Goal: Task Accomplishment & Management: Use online tool/utility

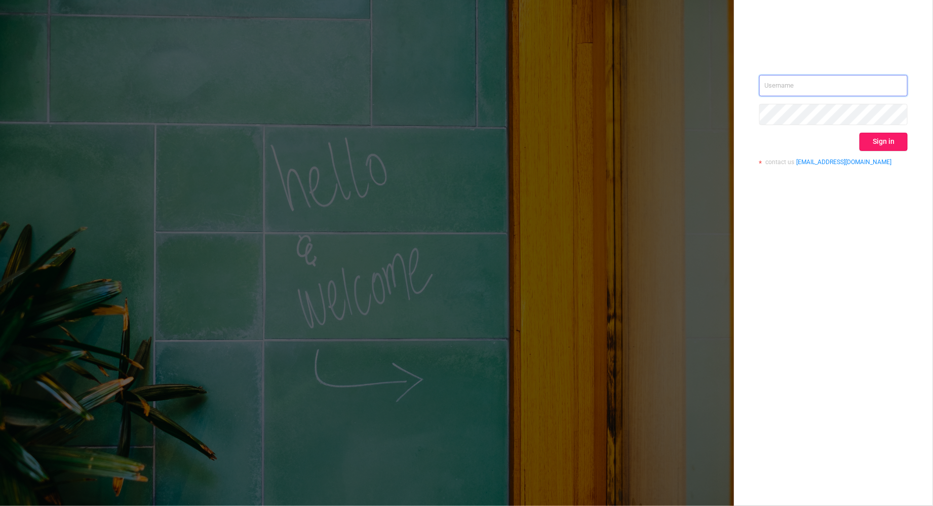
type input "[PERSON_NAME][EMAIL_ADDRESS][DOMAIN_NAME]"
click at [887, 143] on button "Sign in" at bounding box center [883, 142] width 48 height 18
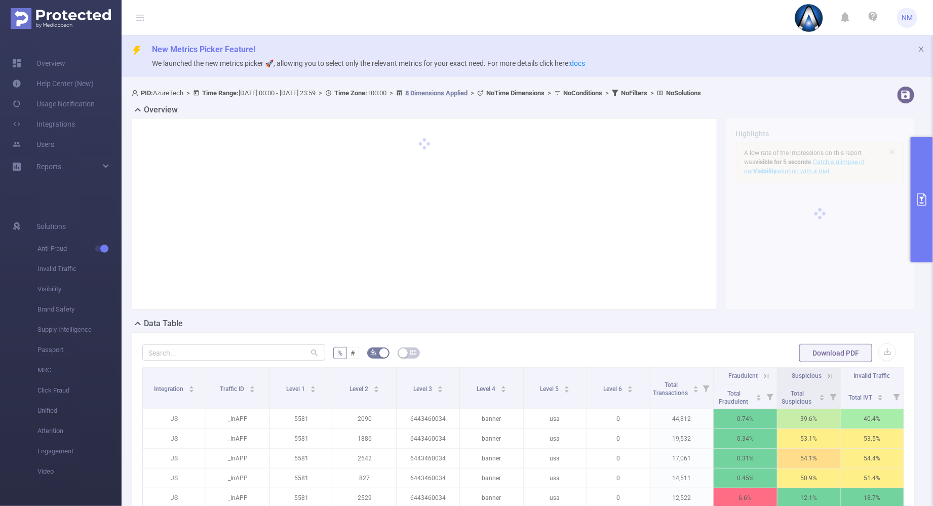
click at [918, 168] on button "primary" at bounding box center [922, 200] width 22 height 126
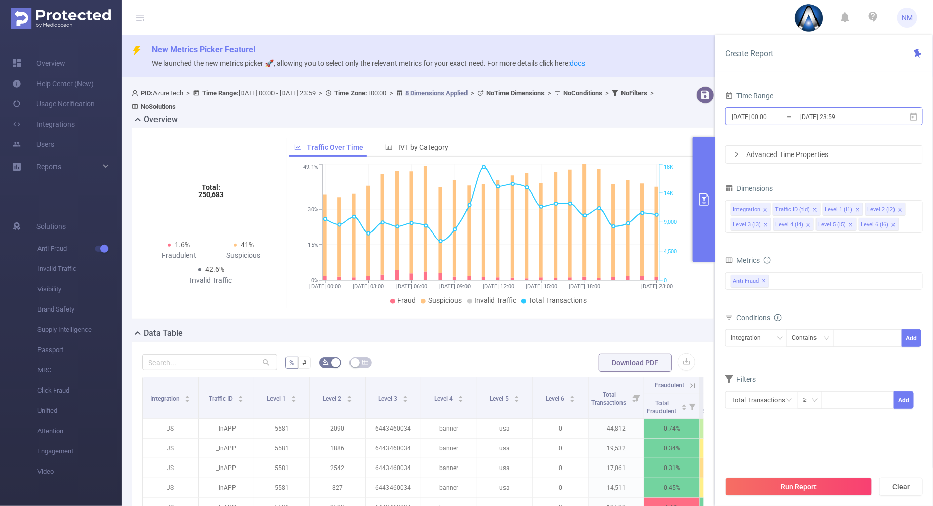
click at [812, 111] on input "[DATE] 23:59" at bounding box center [840, 117] width 82 height 14
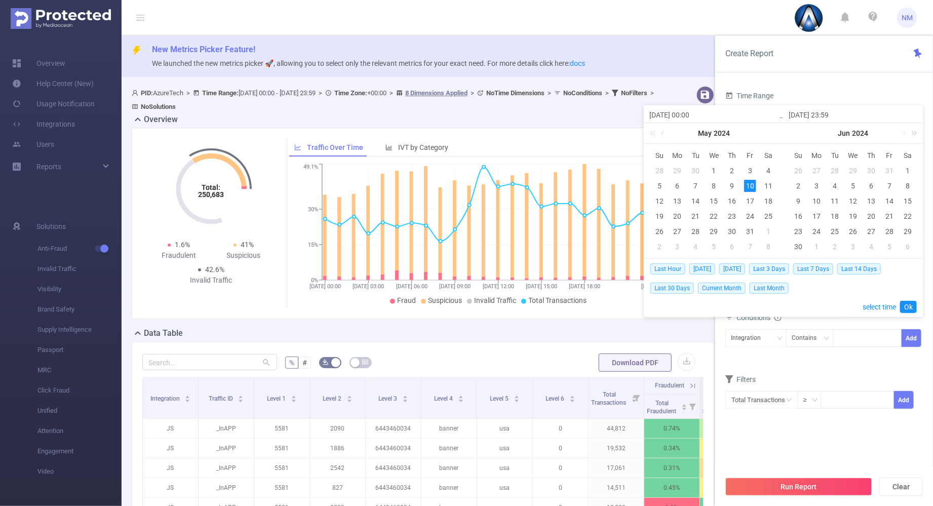
click at [912, 135] on link at bounding box center [912, 133] width 13 height 20
click at [914, 135] on link at bounding box center [912, 133] width 13 height 20
click at [794, 132] on link at bounding box center [793, 133] width 13 height 20
click at [902, 131] on link at bounding box center [903, 133] width 9 height 20
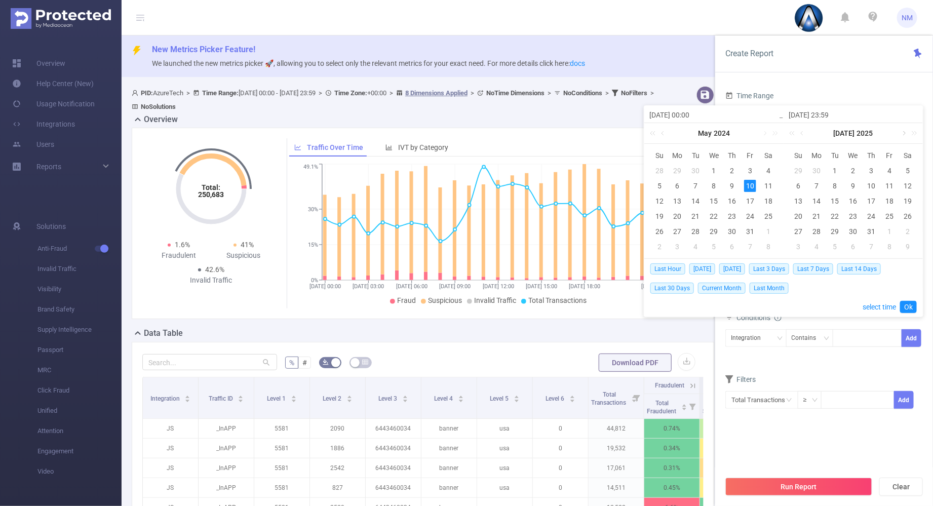
click at [902, 131] on link at bounding box center [903, 133] width 9 height 20
click at [807, 134] on div "[DATE]" at bounding box center [852, 133] width 139 height 20
click at [797, 131] on link at bounding box center [793, 133] width 13 height 20
click at [800, 131] on link at bounding box center [802, 133] width 9 height 20
click at [919, 132] on link at bounding box center [912, 133] width 13 height 20
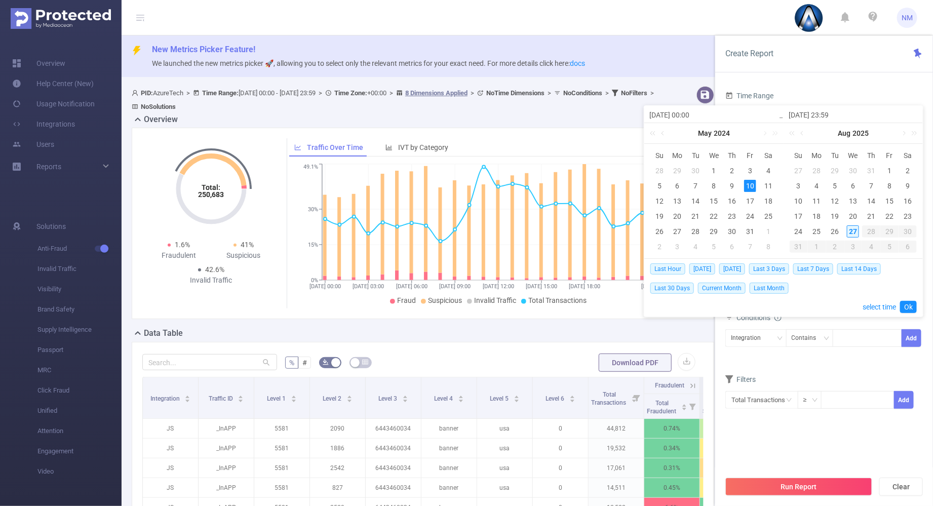
drag, startPoint x: 797, startPoint y: 232, endPoint x: 853, endPoint y: 232, distance: 55.7
click at [797, 232] on div "24" at bounding box center [799, 231] width 12 height 12
click at [853, 231] on div "27" at bounding box center [853, 231] width 12 height 12
type input "[DATE] 00:00"
type input "[DATE] 23:59"
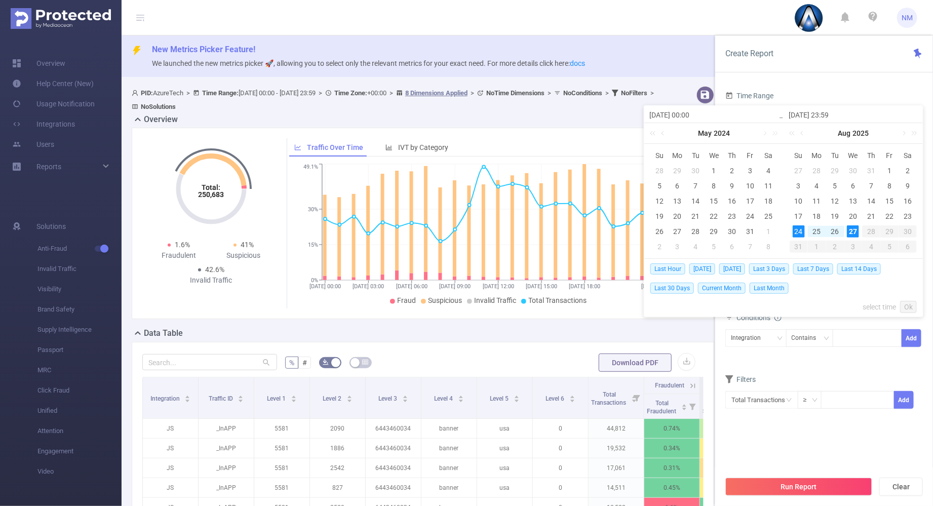
type input "[DATE] 00:00"
type input "[DATE] 23:59"
click at [908, 303] on link "Ok" at bounding box center [908, 307] width 17 height 12
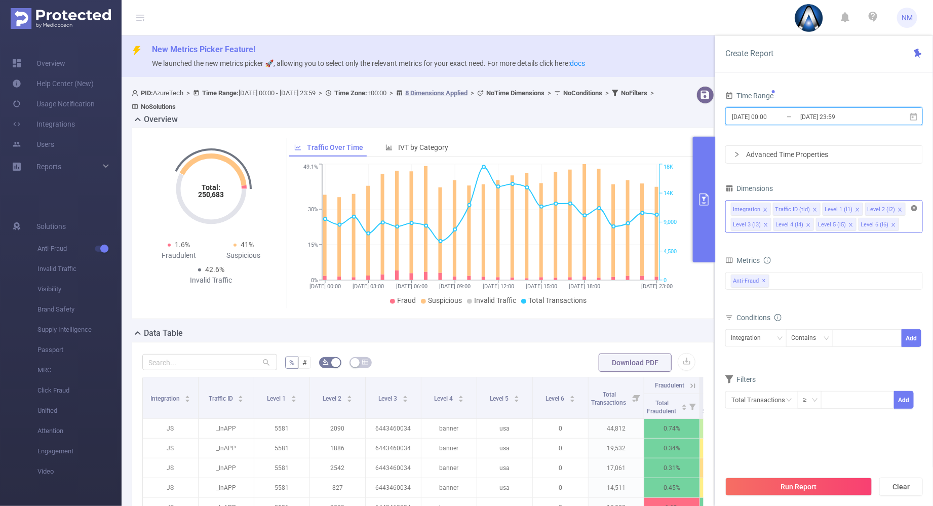
click at [916, 207] on icon "icon: close-circle" at bounding box center [914, 208] width 6 height 6
click at [845, 212] on div "Integration Traffic ID (tid) Level 1 (l1) Level 2 (l2) Level 3 (l3) Level 4 (l4…" at bounding box center [824, 209] width 186 height 17
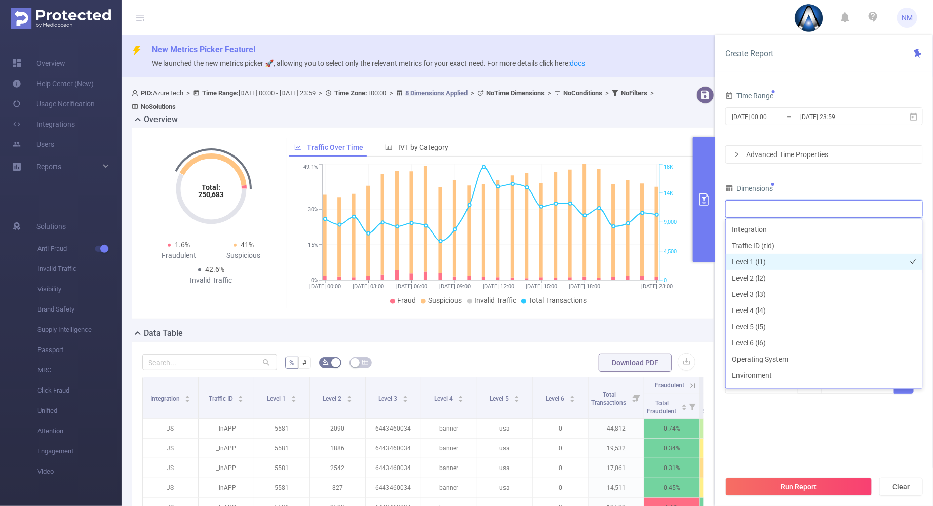
click at [765, 263] on li "Level 1 (l1)" at bounding box center [824, 262] width 196 height 16
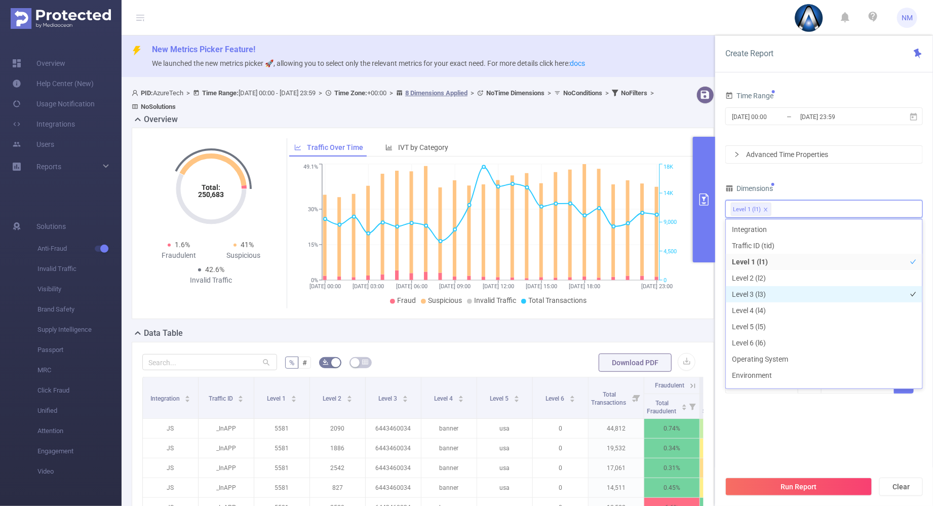
click at [761, 291] on li "Level 3 (l3)" at bounding box center [824, 294] width 196 height 16
click at [811, 183] on div "Dimensions" at bounding box center [823, 189] width 197 height 17
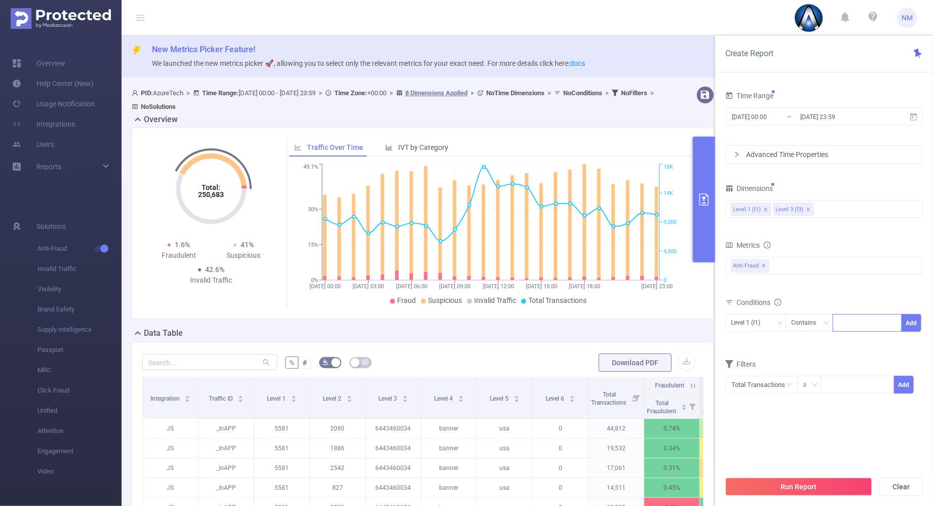
click at [838, 320] on div at bounding box center [867, 323] width 69 height 18
type input "21959"
click at [906, 321] on button "Add" at bounding box center [911, 323] width 20 height 18
click at [732, 325] on div "Level 3 (l3)" at bounding box center [749, 322] width 36 height 17
click at [744, 346] on li "Level 1 (l1)" at bounding box center [755, 343] width 61 height 16
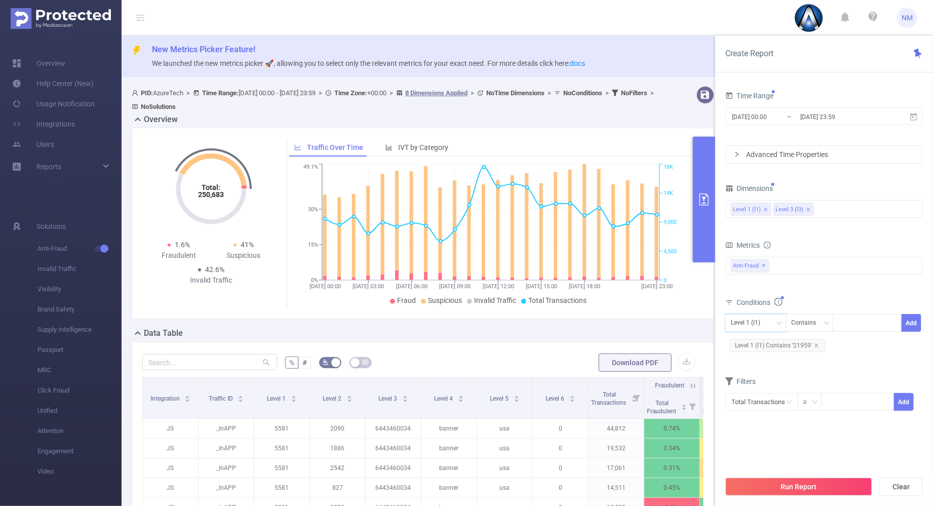
click at [813, 274] on div "Total Fraudulent Bot/Virus Hostile Tools Tunneled Traffic Non Malicious Bots Vi…" at bounding box center [823, 272] width 197 height 30
click at [787, 488] on button "Run Report" at bounding box center [798, 487] width 147 height 18
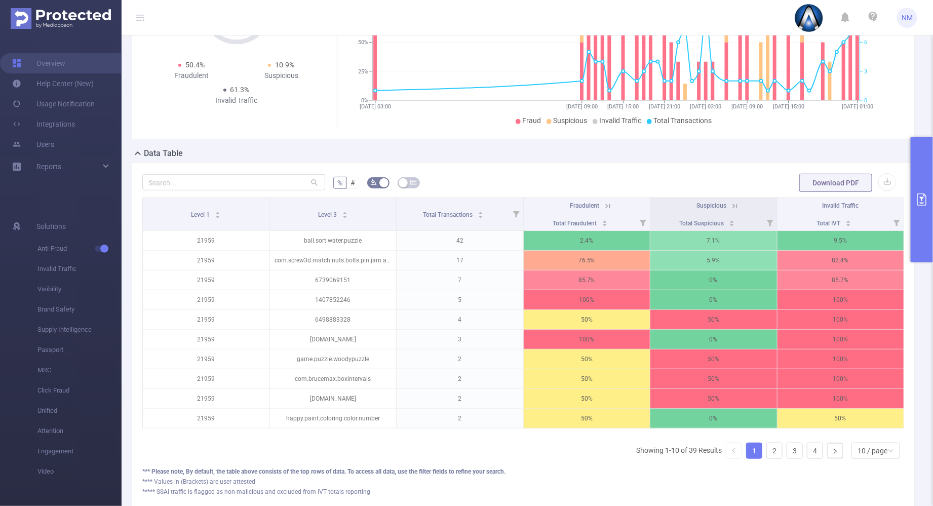
scroll to position [190, 0]
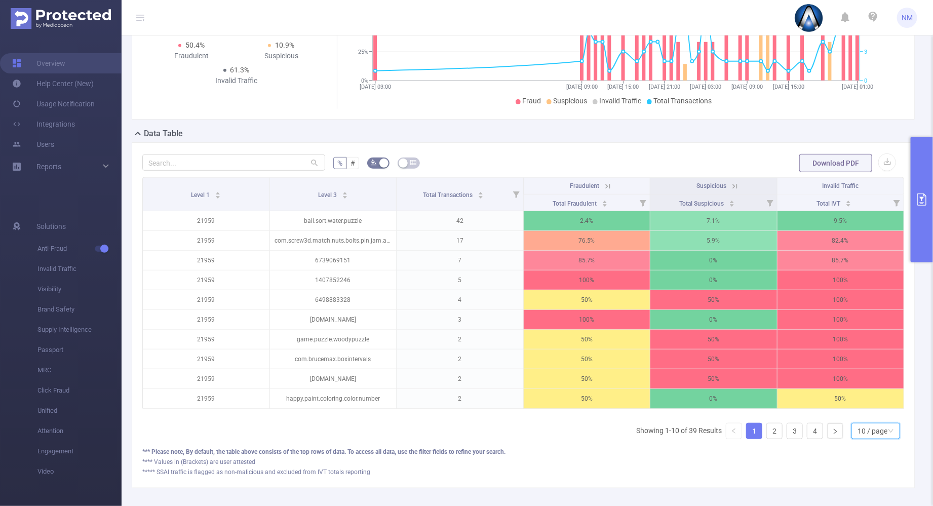
click at [868, 439] on div "10 / page" at bounding box center [872, 430] width 30 height 15
click at [861, 389] on li "30 / page" at bounding box center [866, 389] width 49 height 16
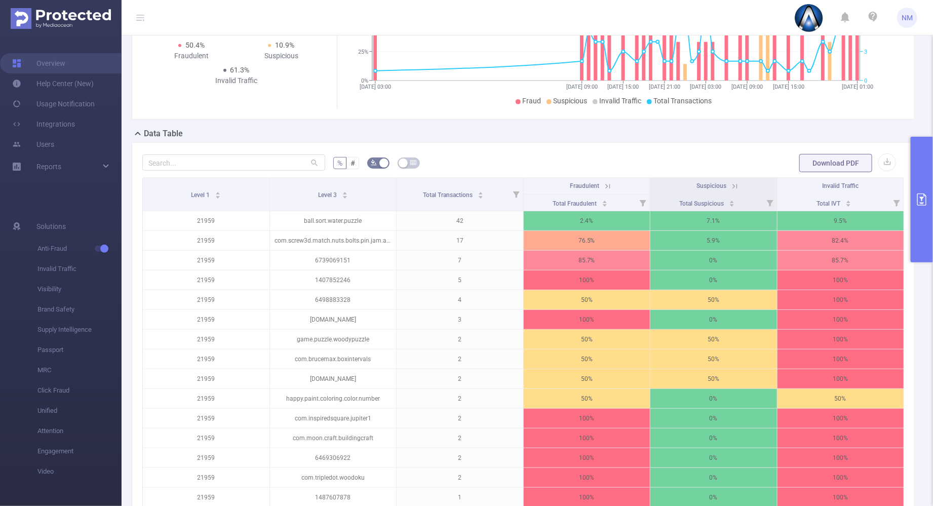
click at [605, 185] on icon at bounding box center [607, 186] width 5 height 5
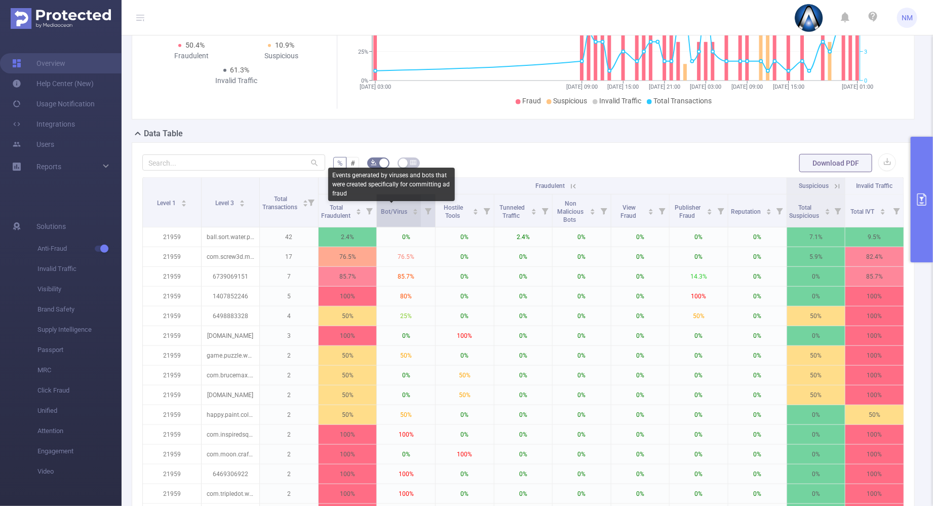
click at [413, 208] on icon "icon: caret-up" at bounding box center [416, 210] width 6 height 6
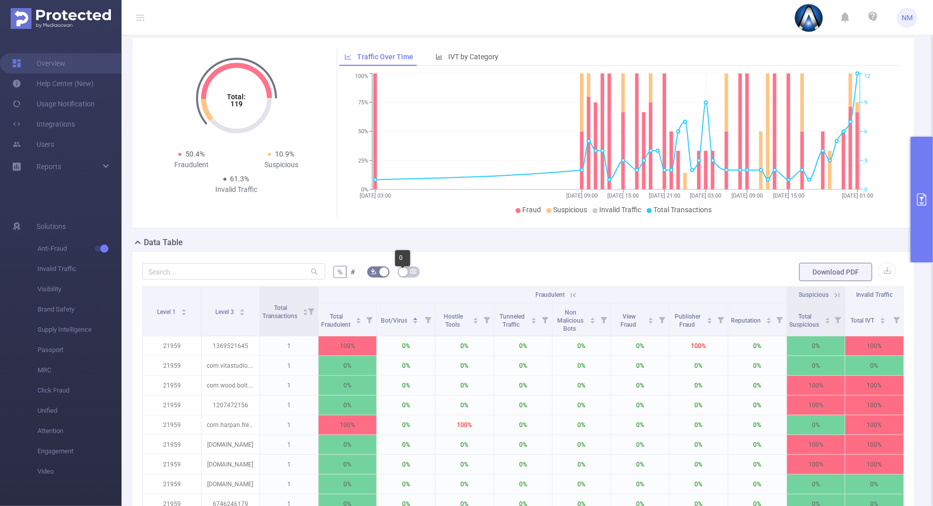
scroll to position [0, 0]
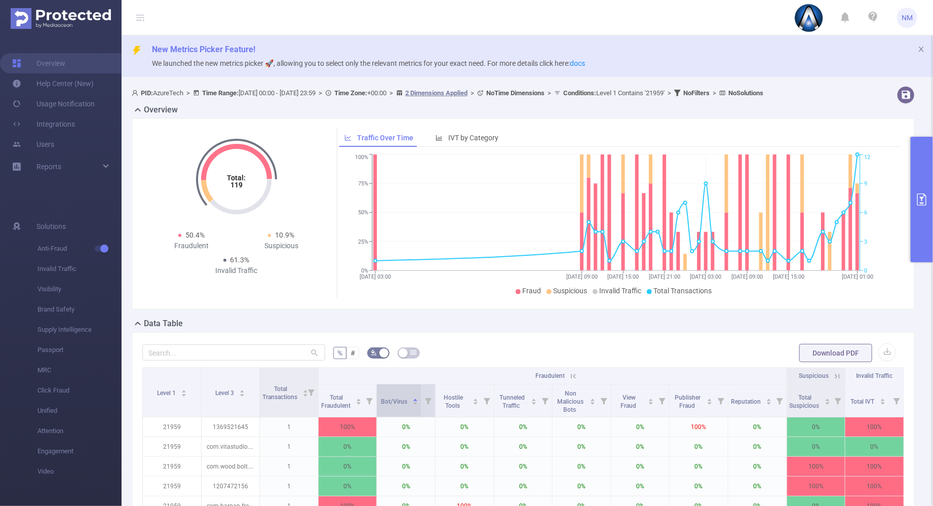
click at [414, 404] on icon "icon: caret-down" at bounding box center [416, 404] width 6 height 6
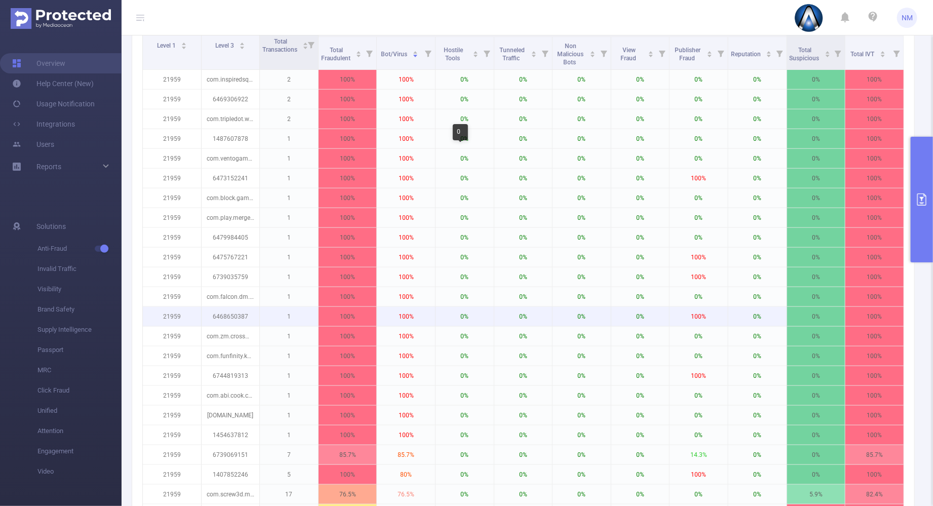
scroll to position [317, 0]
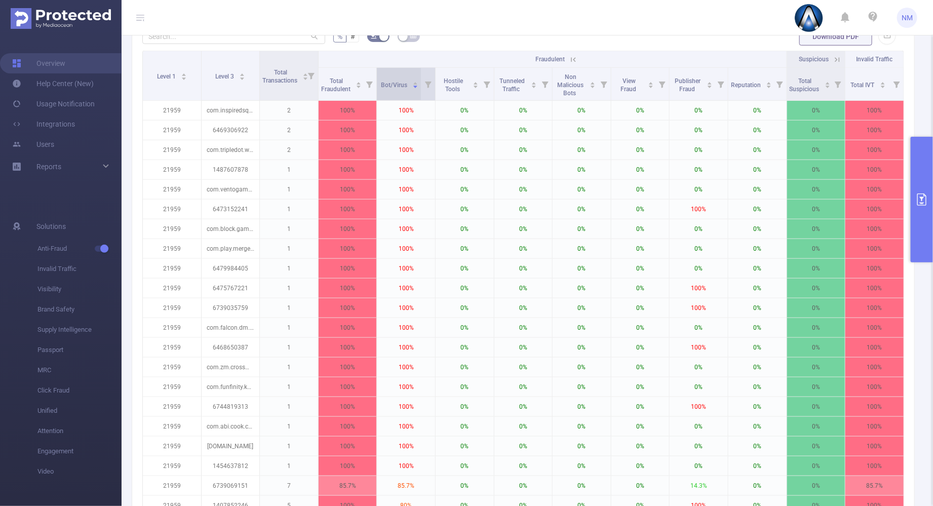
click at [413, 83] on icon "icon: caret-up" at bounding box center [415, 83] width 4 height 3
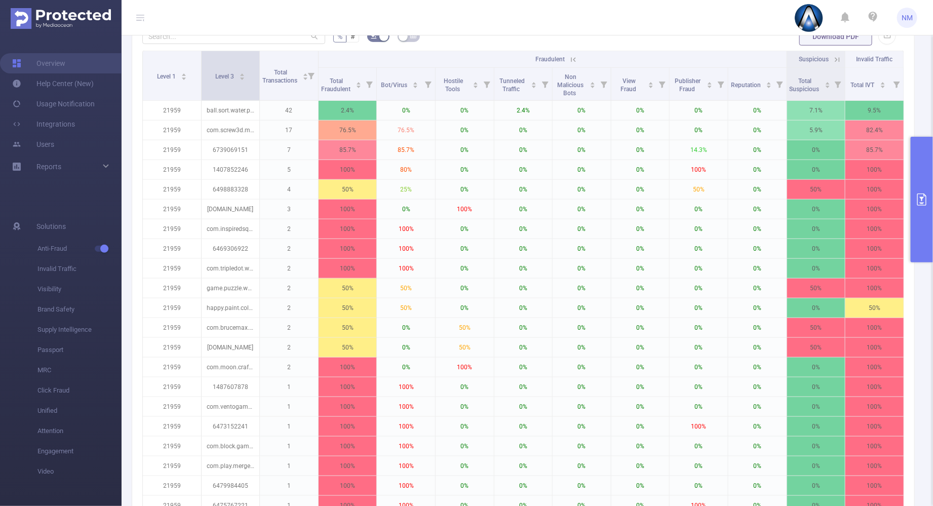
scroll to position [253, 0]
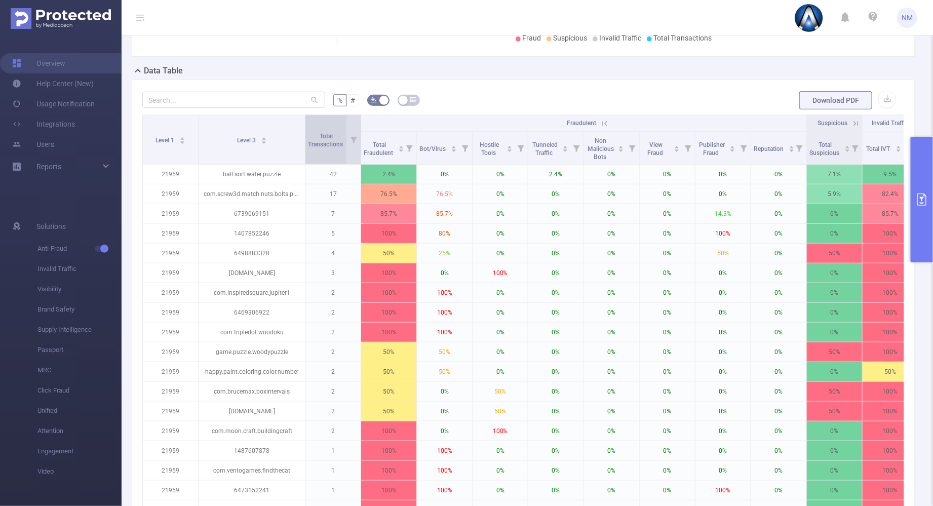
drag, startPoint x: 256, startPoint y: 128, endPoint x: 305, endPoint y: 127, distance: 49.1
click at [305, 127] on tr "Level 1 Level 3 Total Transactions Fraudulent Suspicious Invalid Traffic" at bounding box center [530, 123] width 775 height 17
click at [228, 102] on input "text" at bounding box center [233, 100] width 183 height 16
paste input "[DOMAIN_NAME]"
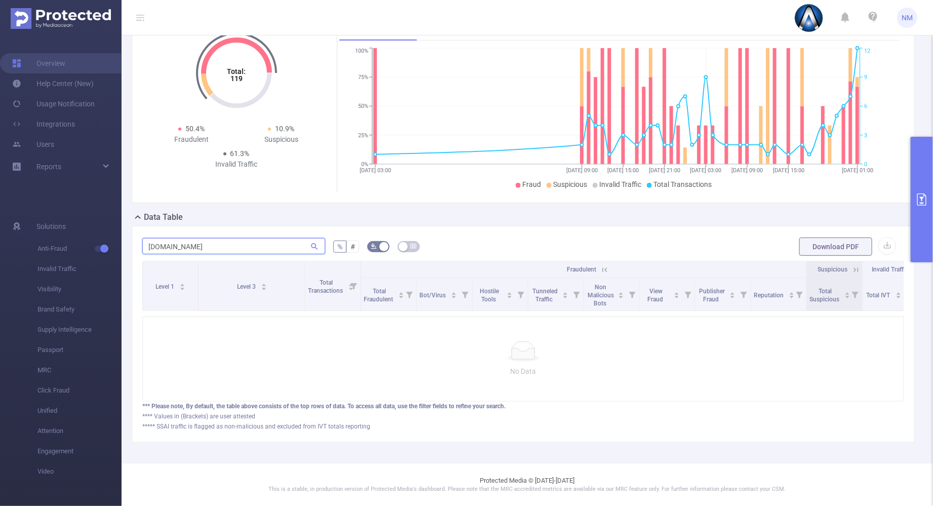
type input "[DOMAIN_NAME]"
drag, startPoint x: 228, startPoint y: 242, endPoint x: 78, endPoint y: 212, distance: 152.8
click at [89, 230] on section "Overview Help Center (New) Usage Notification Integrations Users Reports Soluti…" at bounding box center [466, 253] width 933 height 506
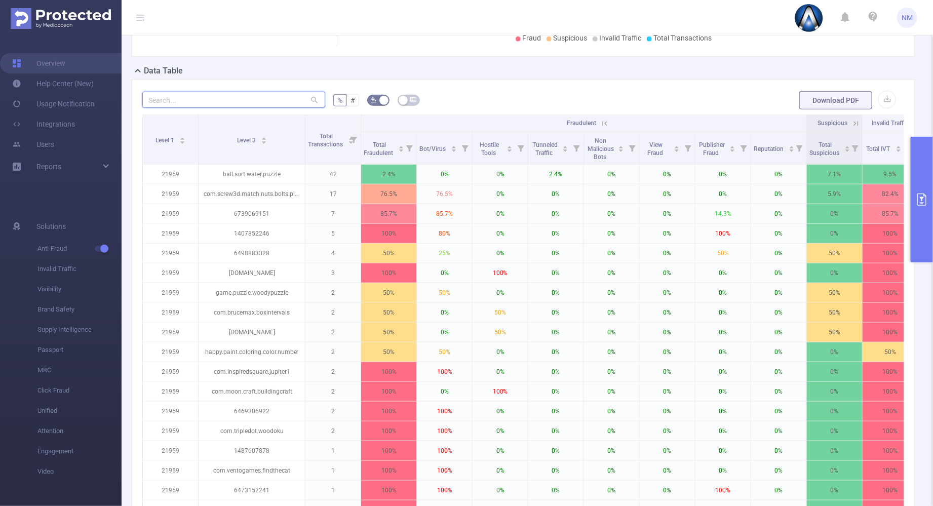
paste input "com.puzzle.fun.free.matching3d"
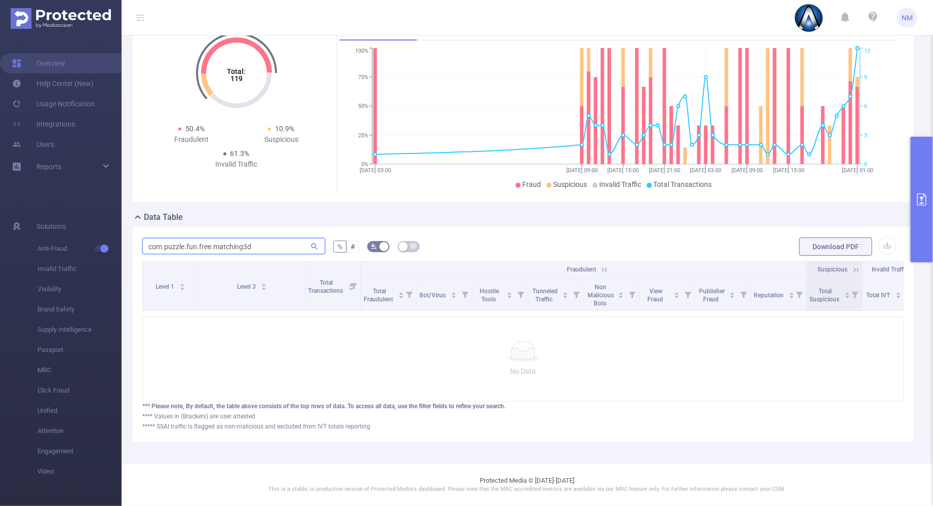
type input "com.puzzle.fun.free.matching3d"
drag, startPoint x: 264, startPoint y: 237, endPoint x: 77, endPoint y: 231, distance: 186.4
click at [84, 233] on section "Overview Help Center (New) Usage Notification Integrations Users Reports Soluti…" at bounding box center [466, 253] width 933 height 506
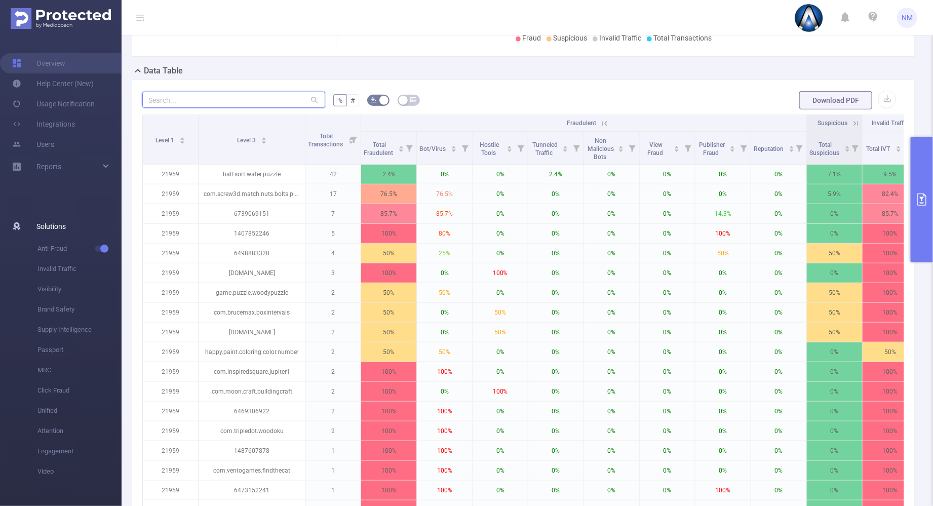
paste input "com.gsn.android.tripeaks"
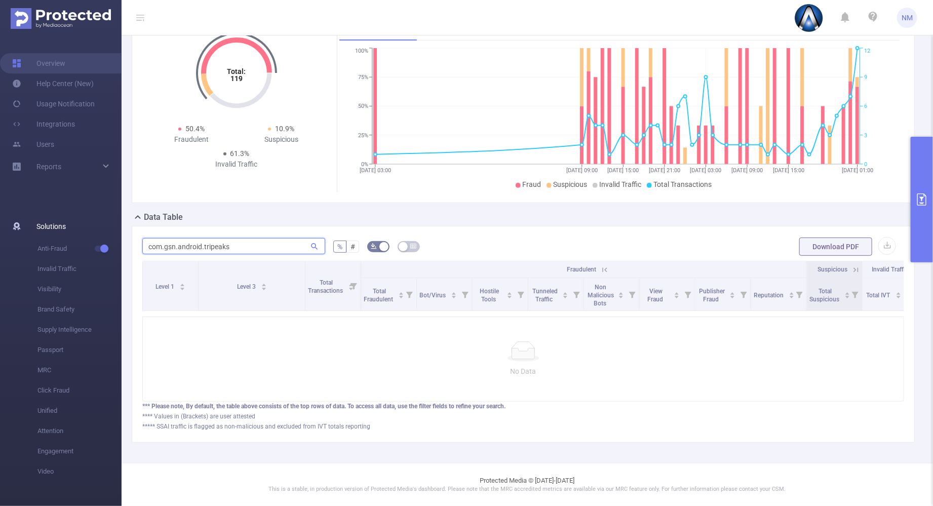
type input "com.gsn.android.tripeaks"
click at [929, 172] on button "primary" at bounding box center [922, 200] width 22 height 126
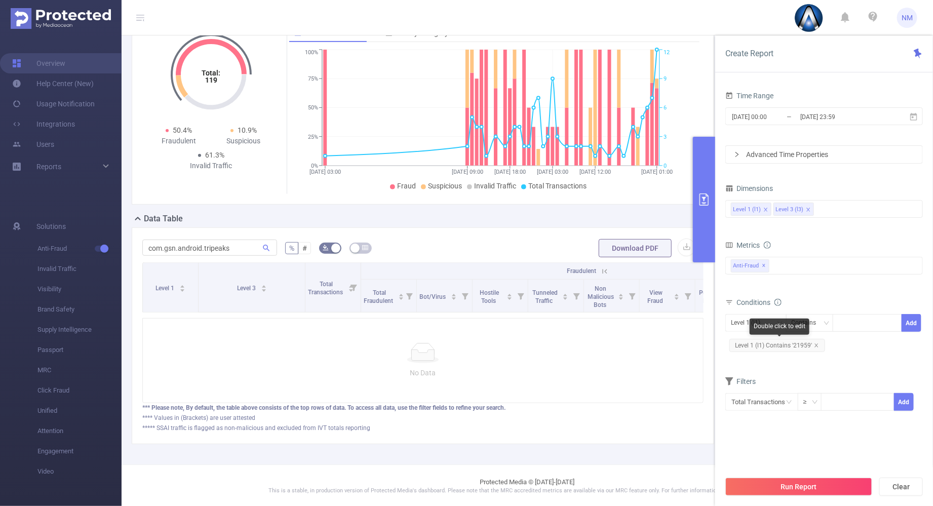
drag, startPoint x: 814, startPoint y: 346, endPoint x: 820, endPoint y: 340, distance: 8.2
click at [815, 346] on icon "icon: close" at bounding box center [816, 345] width 5 height 5
click at [836, 321] on div at bounding box center [867, 323] width 69 height 18
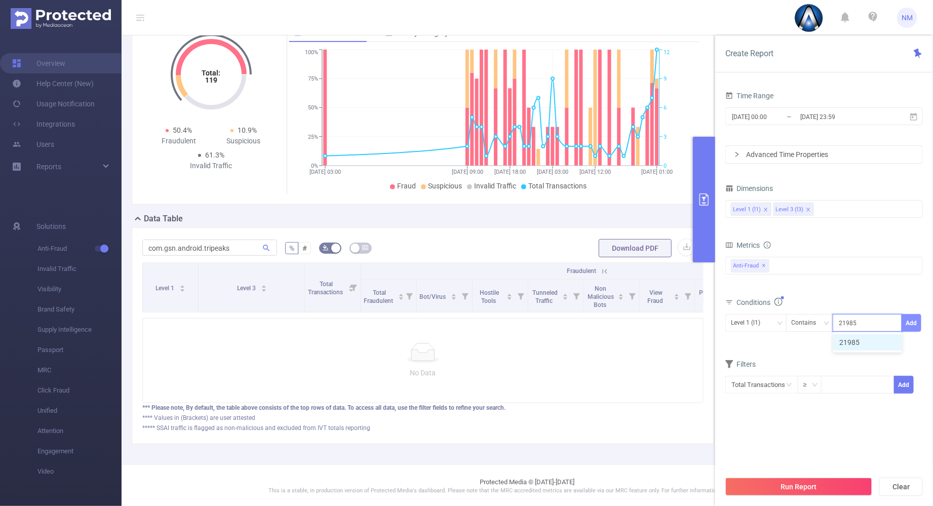
type input "21985"
click at [912, 324] on button "Add" at bounding box center [911, 323] width 20 height 18
click at [754, 319] on div "Level 3 (l3)" at bounding box center [749, 322] width 36 height 17
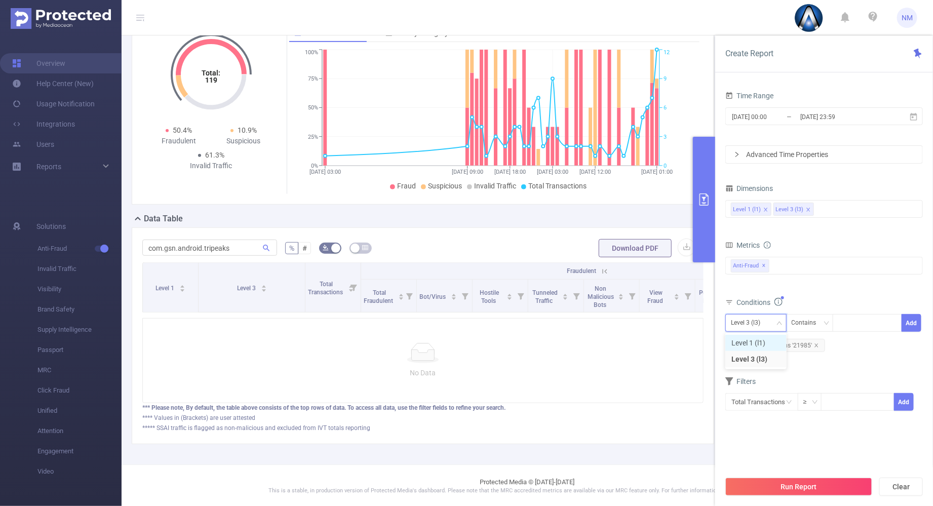
click at [745, 346] on li "Level 1 (l1)" at bounding box center [755, 343] width 61 height 16
click at [829, 383] on div "Filters" at bounding box center [823, 382] width 197 height 17
click at [812, 478] on button "Run Report" at bounding box center [798, 487] width 147 height 18
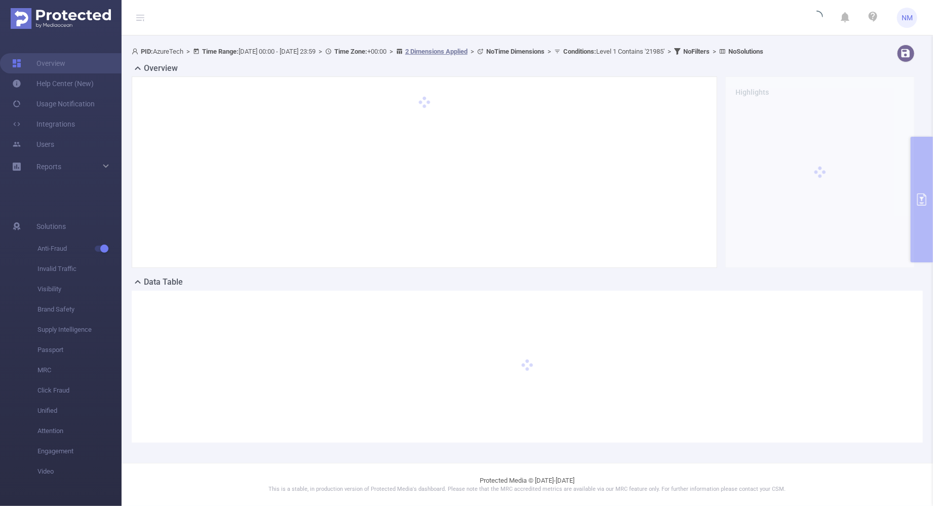
scroll to position [41, 0]
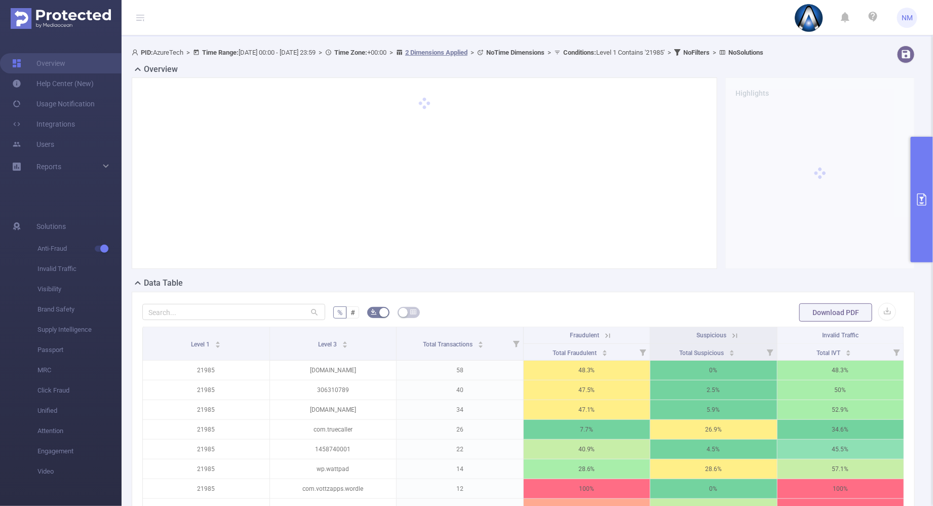
scroll to position [167, 0]
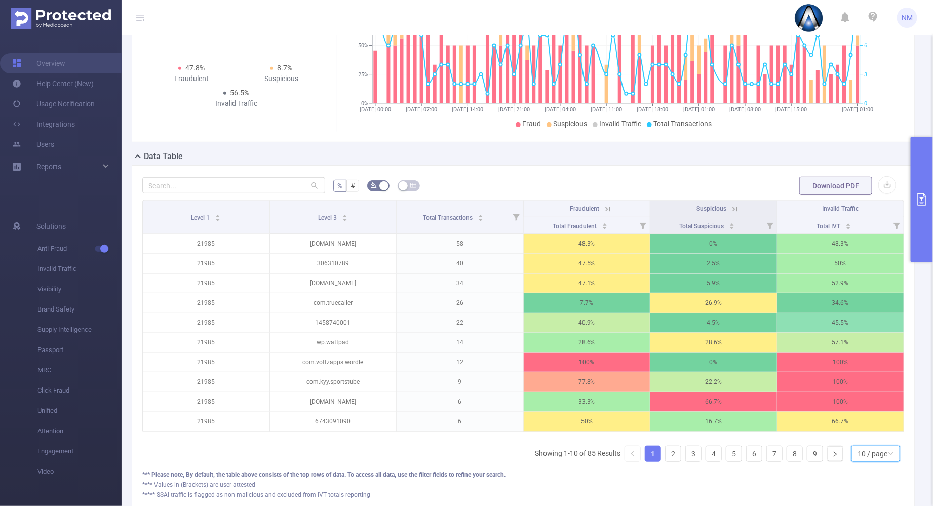
click at [863, 456] on div "10 / page" at bounding box center [872, 453] width 30 height 15
click at [858, 413] on li "30 / page" at bounding box center [866, 412] width 49 height 16
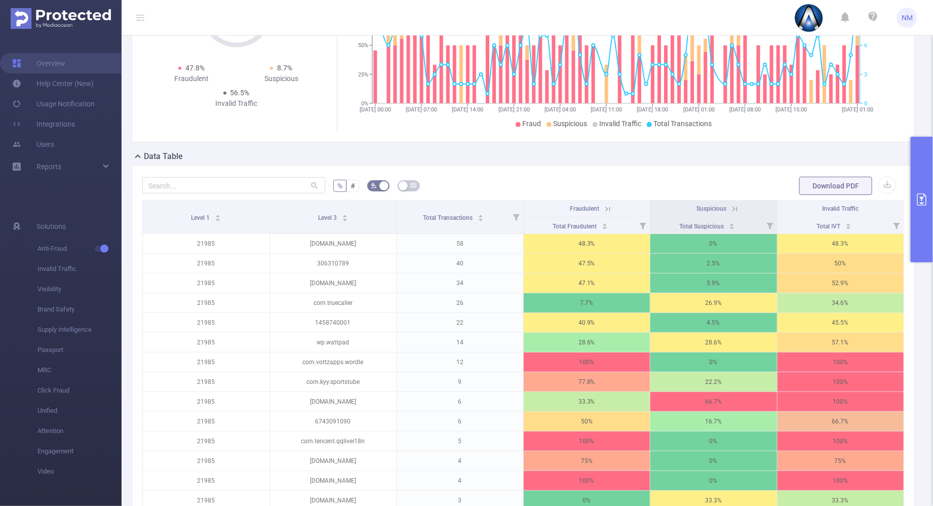
click at [603, 205] on icon at bounding box center [607, 209] width 9 height 9
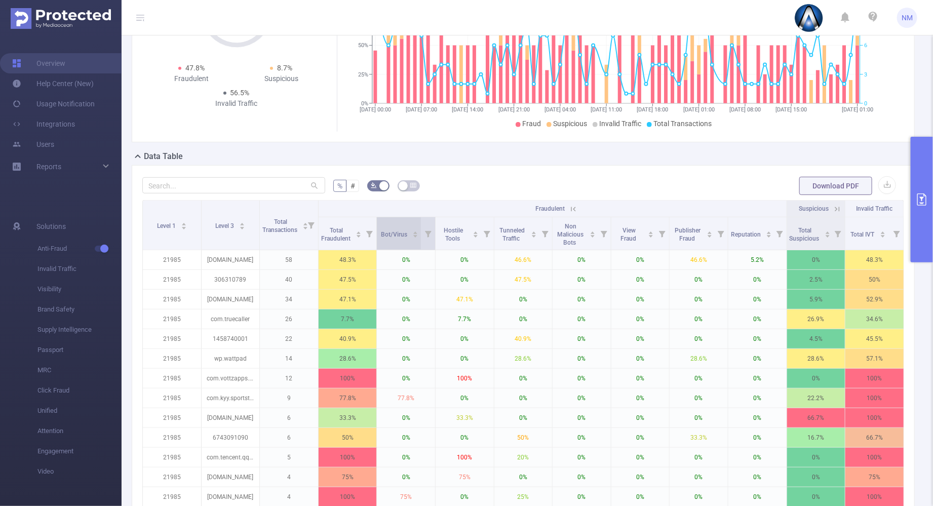
click at [414, 233] on icon "icon: caret-down" at bounding box center [416, 236] width 6 height 6
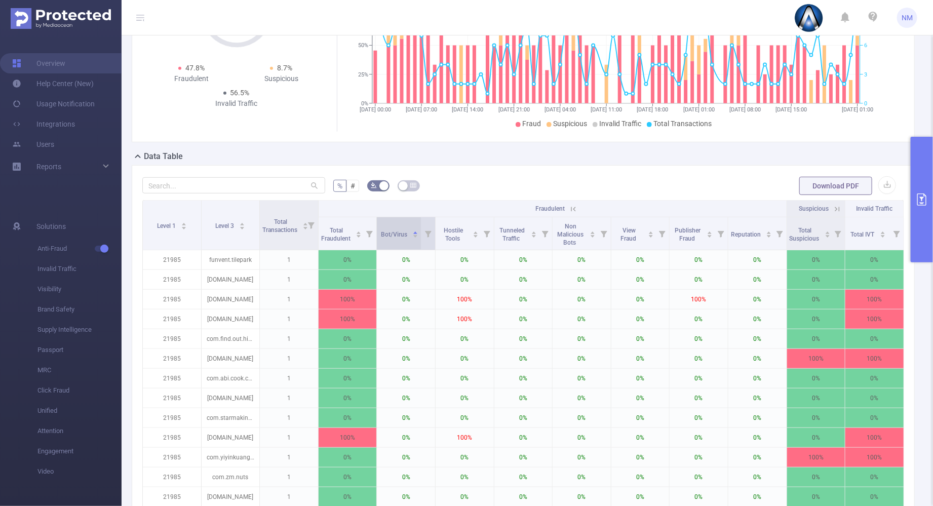
click at [412, 238] on div "Bot/Virus" at bounding box center [399, 233] width 37 height 10
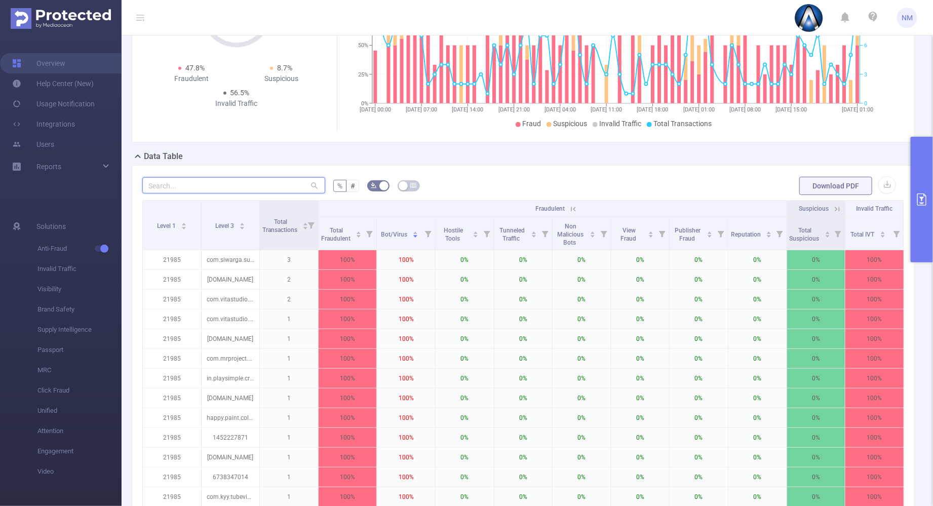
click at [286, 181] on input "text" at bounding box center [233, 185] width 183 height 16
paste input "[DOMAIN_NAME]"
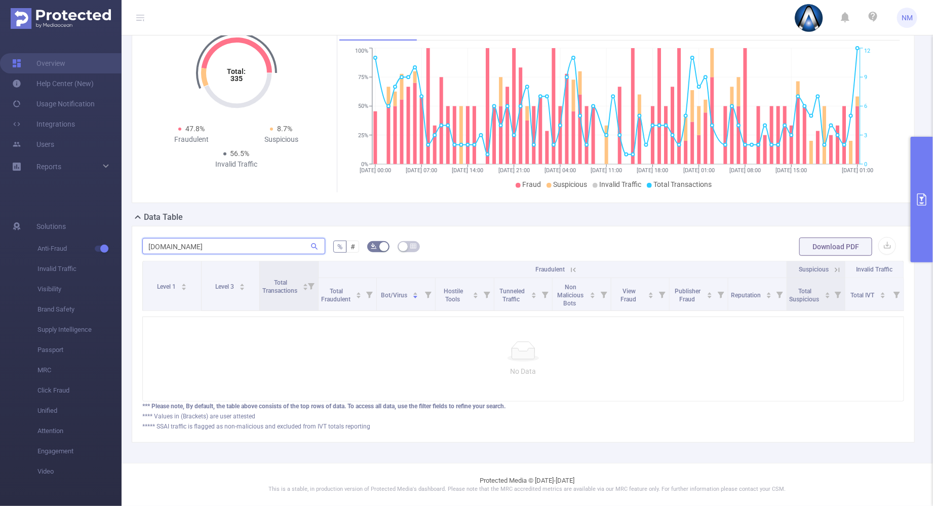
type input "[DOMAIN_NAME]"
drag, startPoint x: 236, startPoint y: 243, endPoint x: 123, endPoint y: 223, distance: 115.1
click at [124, 224] on div "PID: AzureTech > Time Range: [DATE] 00:00 - [DATE] 23:59 > Time Zone: +00:00 > …" at bounding box center [527, 219] width 811 height 487
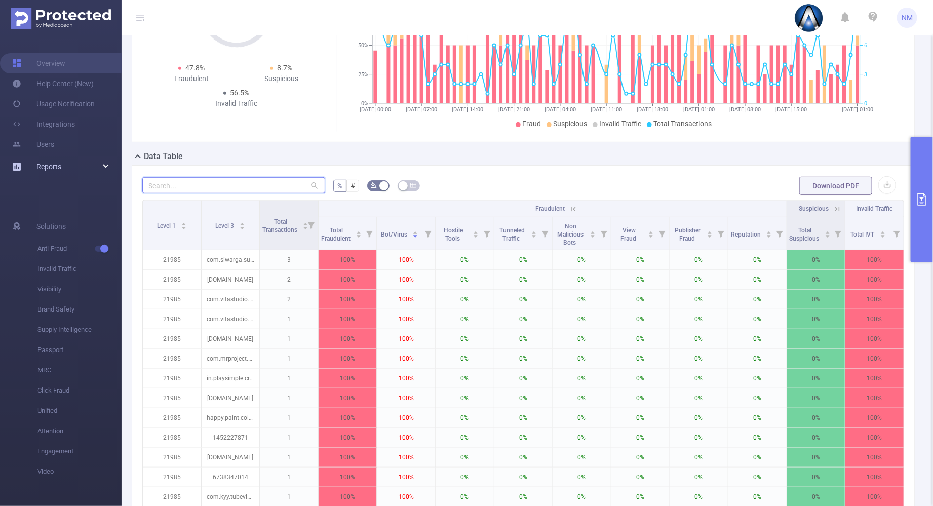
paste input "[DOMAIN_NAME]"
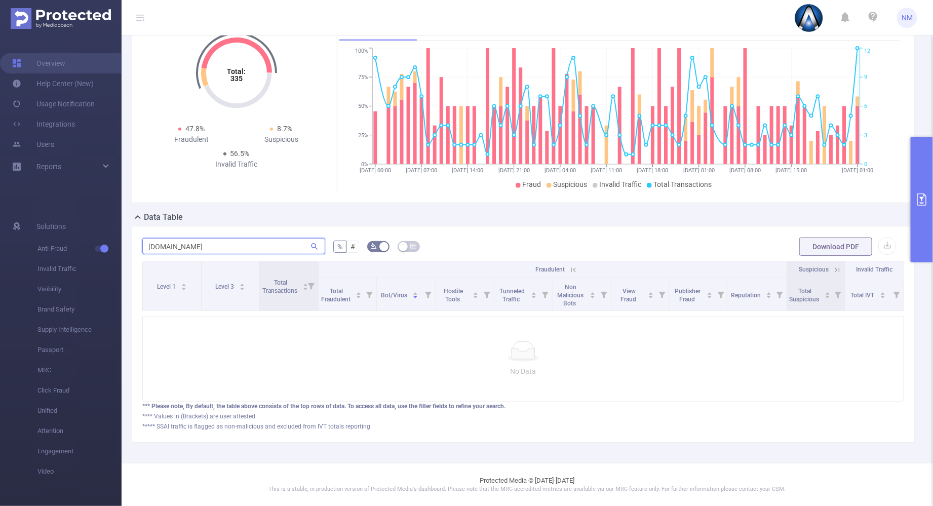
type input "[DOMAIN_NAME]"
drag, startPoint x: 216, startPoint y: 238, endPoint x: 109, endPoint y: 224, distance: 108.2
click at [109, 225] on section "Overview Help Center (New) Usage Notification Integrations Users Reports Soluti…" at bounding box center [466, 253] width 933 height 506
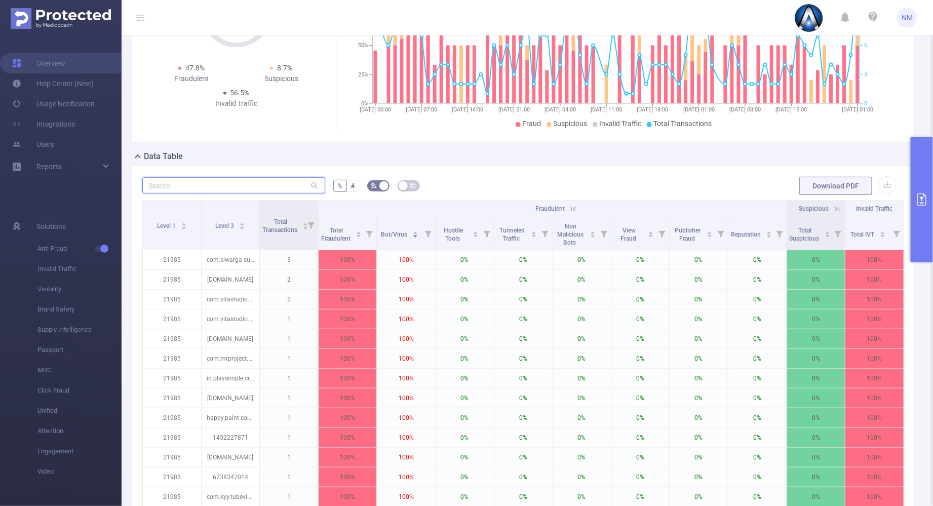
paste input "[DOMAIN_NAME]"
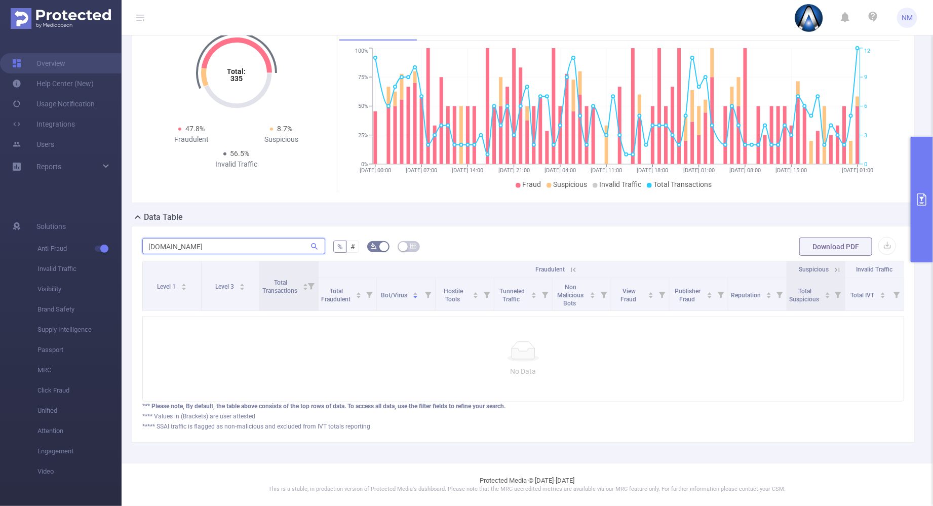
type input "[DOMAIN_NAME]"
click at [919, 178] on button "primary" at bounding box center [922, 200] width 22 height 126
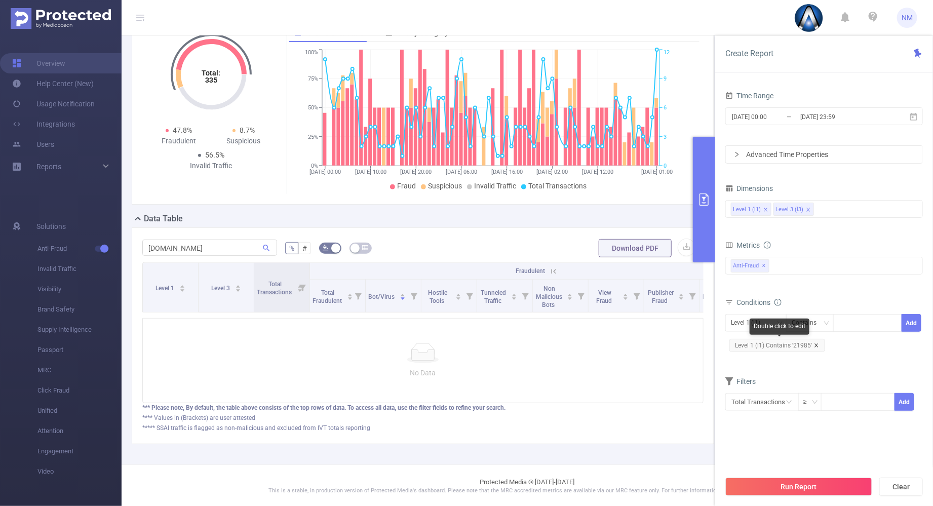
click at [815, 344] on icon "icon: close" at bounding box center [816, 345] width 4 height 4
click at [851, 323] on div at bounding box center [867, 322] width 58 height 17
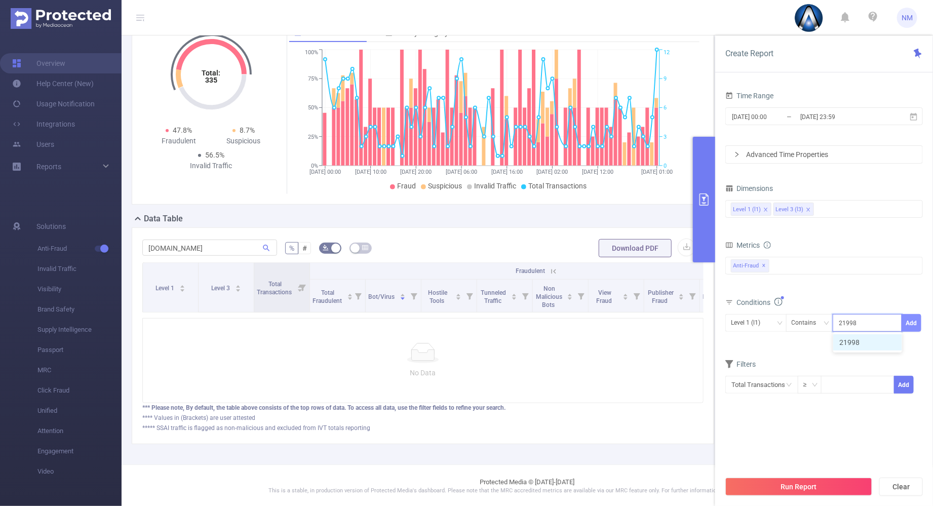
type input "21998"
click at [912, 320] on button "Add" at bounding box center [911, 323] width 20 height 18
click at [762, 319] on div "Level 3 (l3)" at bounding box center [749, 322] width 36 height 17
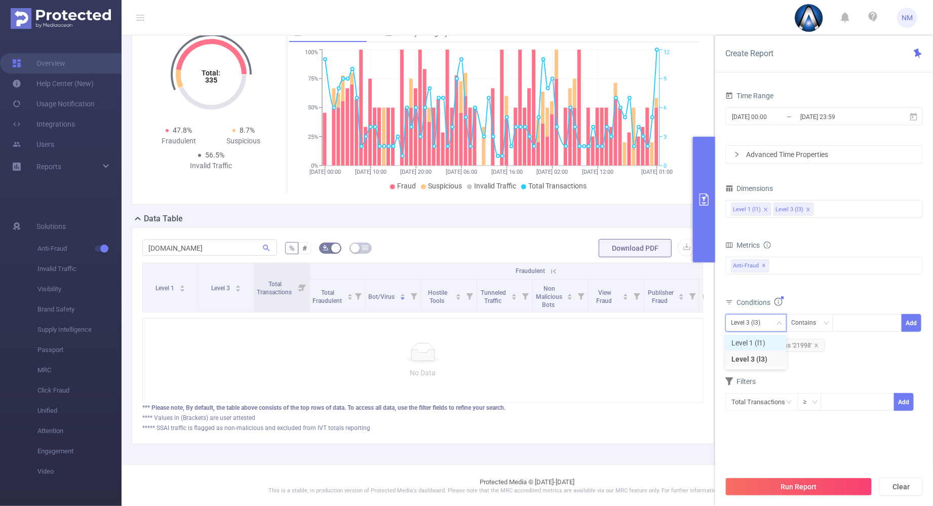
click at [760, 345] on li "Level 1 (l1)" at bounding box center [755, 343] width 61 height 16
click at [839, 285] on div "Total Fraudulent Bot/Virus Hostile Tools Tunneled Traffic Non Malicious Bots Vi…" at bounding box center [823, 272] width 197 height 30
click at [809, 488] on button "Run Report" at bounding box center [798, 487] width 147 height 18
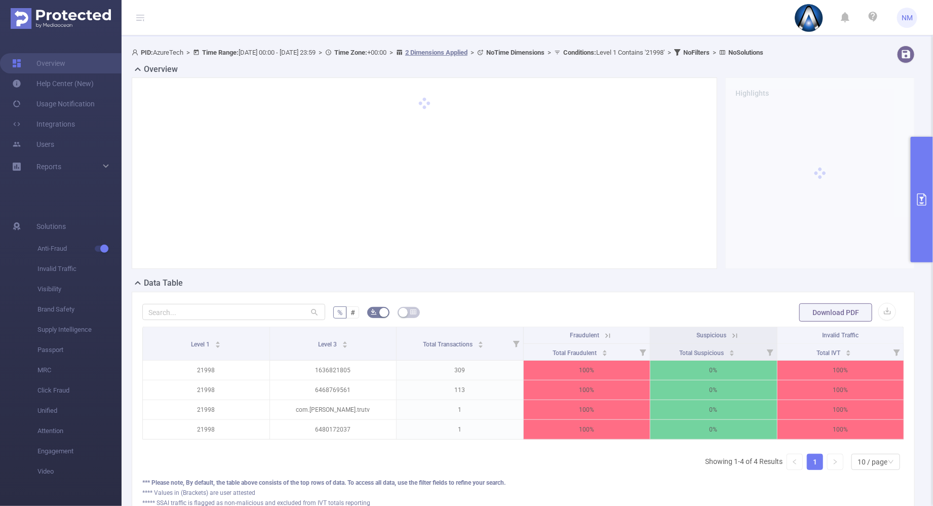
click at [603, 332] on icon at bounding box center [607, 335] width 9 height 9
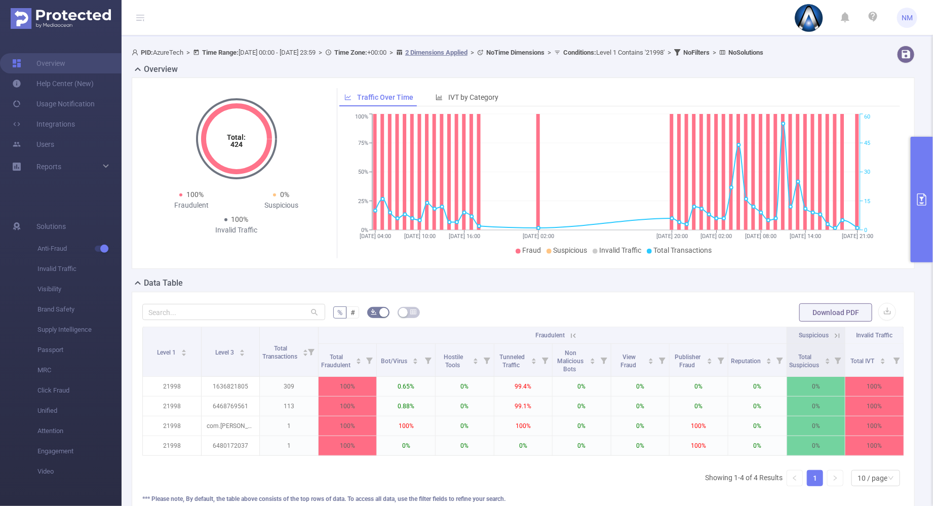
scroll to position [0, 2]
click at [831, 333] on icon at bounding box center [835, 335] width 9 height 9
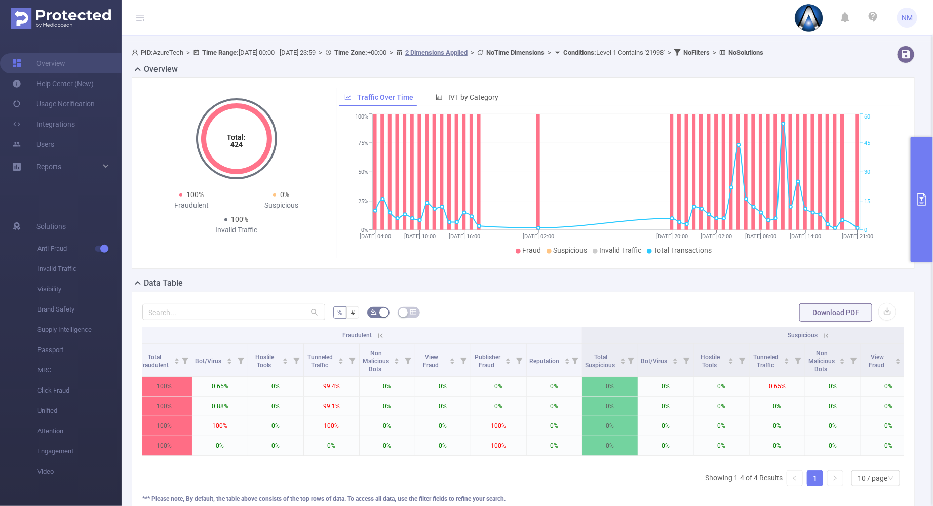
scroll to position [0, 0]
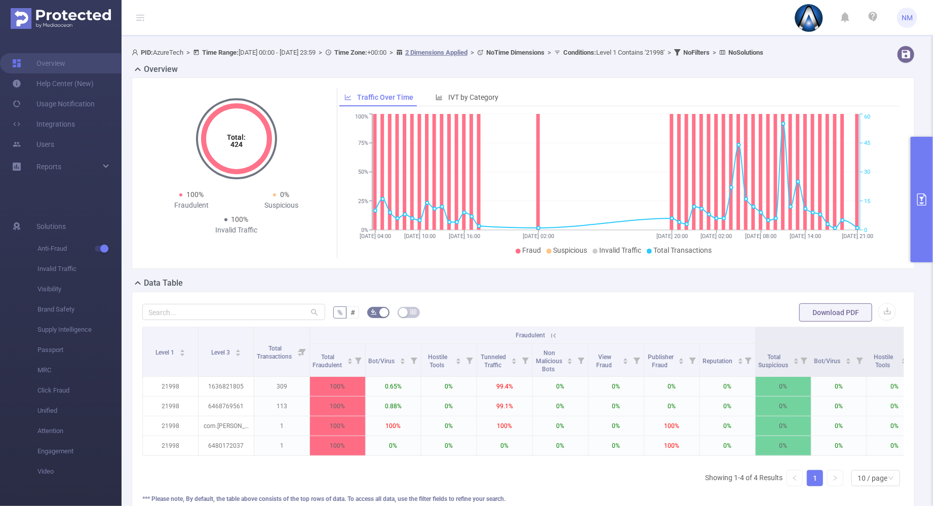
click at [918, 237] on button "primary" at bounding box center [922, 200] width 22 height 126
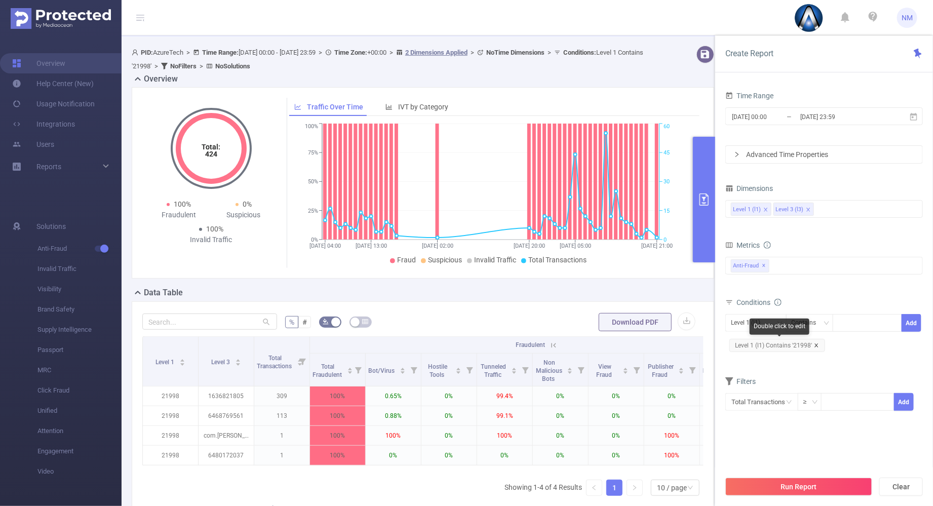
click at [815, 344] on icon "icon: close" at bounding box center [816, 345] width 4 height 4
click at [853, 327] on div at bounding box center [867, 322] width 58 height 17
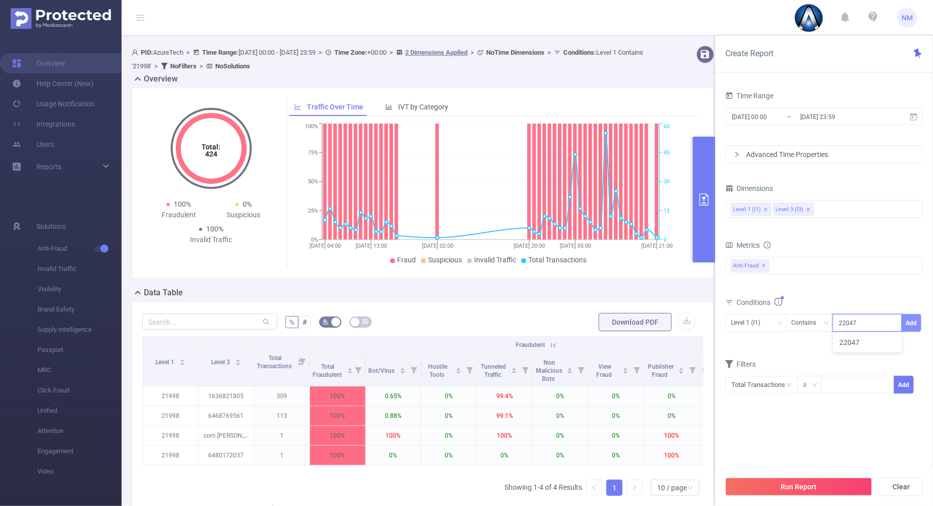
type input "22047"
click at [913, 329] on button "Add" at bounding box center [911, 323] width 20 height 18
click at [765, 314] on div "Level 3 (l3)" at bounding box center [749, 322] width 36 height 17
click at [762, 343] on li "Level 1 (l1)" at bounding box center [755, 343] width 61 height 16
click at [810, 299] on div "Conditions" at bounding box center [823, 303] width 197 height 17
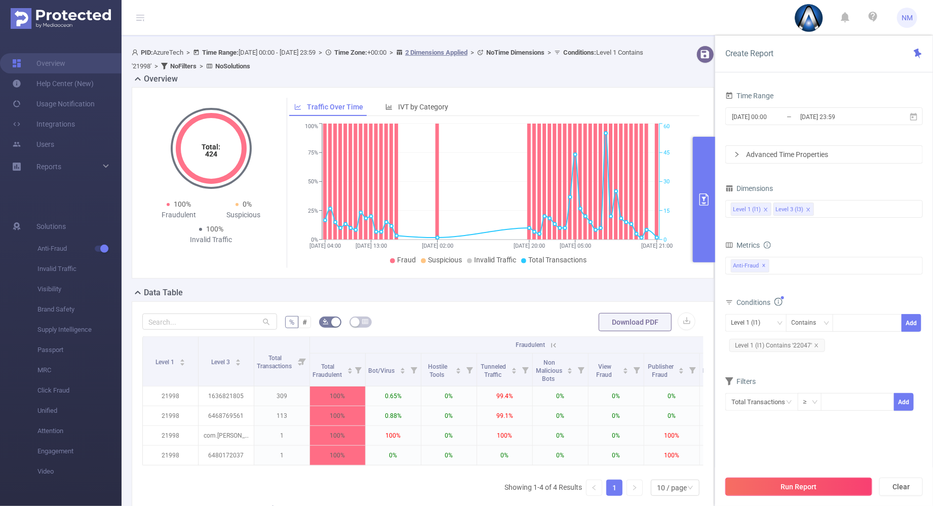
click at [799, 488] on button "Run Report" at bounding box center [798, 487] width 147 height 18
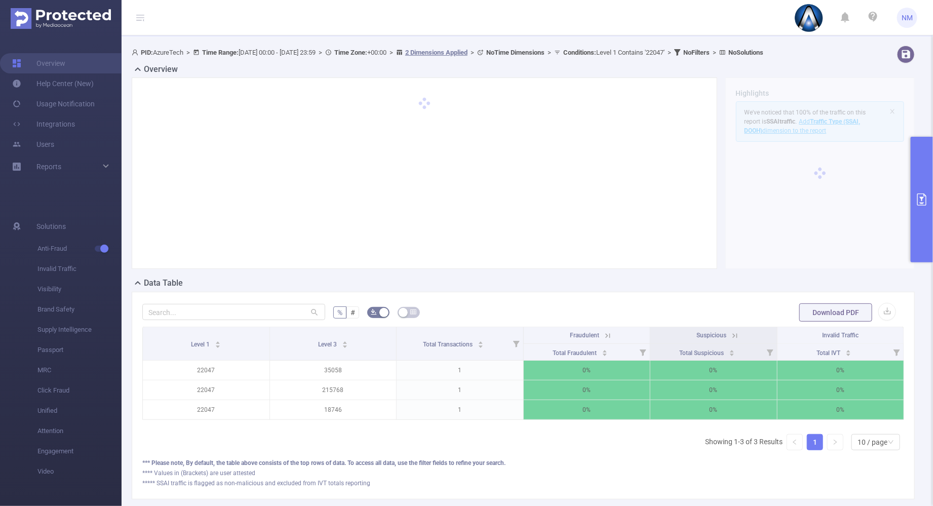
click at [603, 335] on icon at bounding box center [607, 335] width 9 height 9
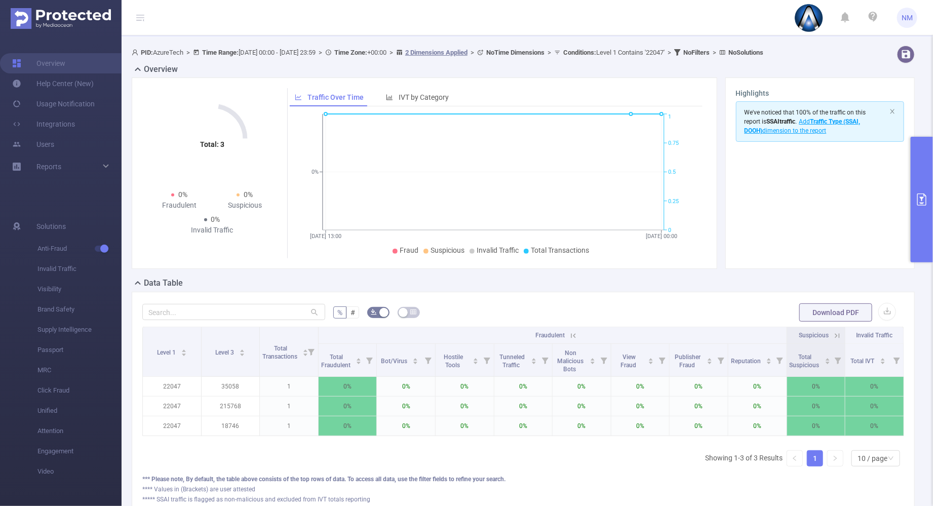
click at [869, 442] on div "Level 1 Level 3 Total Transactions Fraudulent Suspicious Invalid Traffic Total …" at bounding box center [523, 384] width 762 height 115
